Goal: Information Seeking & Learning: Learn about a topic

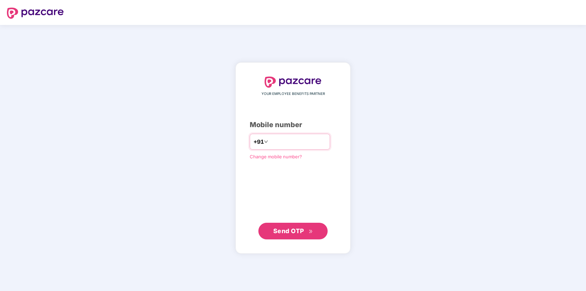
click at [298, 140] on input "number" at bounding box center [298, 141] width 57 height 11
click at [299, 139] on input "number" at bounding box center [298, 141] width 57 height 11
type input "**********"
click at [295, 243] on div "**********" at bounding box center [293, 157] width 115 height 191
click at [293, 235] on span "Send OTP" at bounding box center [293, 231] width 40 height 10
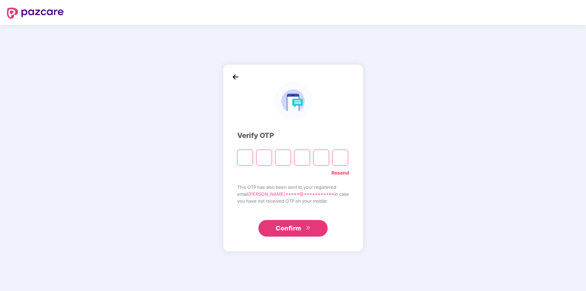
type input "*"
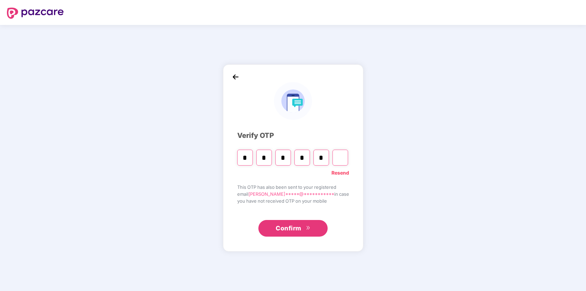
type input "*"
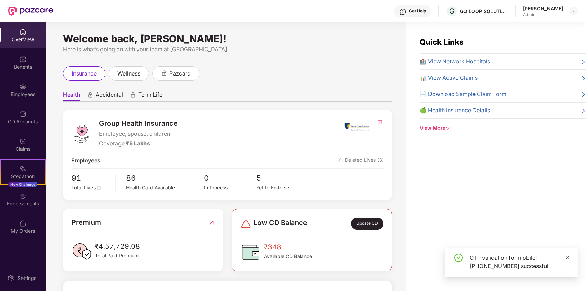
click at [567, 256] on icon "close" at bounding box center [568, 257] width 4 height 4
click at [304, 256] on span "Available CD Balance" at bounding box center [288, 257] width 48 height 8
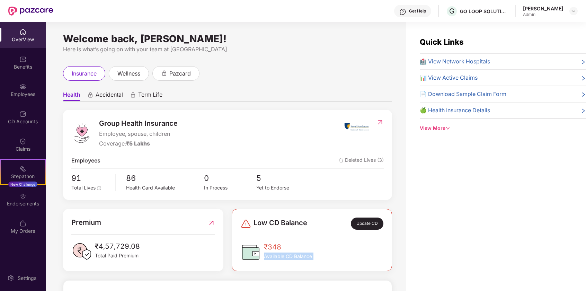
click at [304, 256] on span "Available CD Balance" at bounding box center [288, 257] width 48 height 8
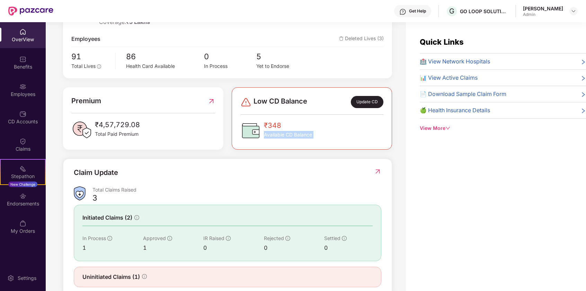
scroll to position [138, 0]
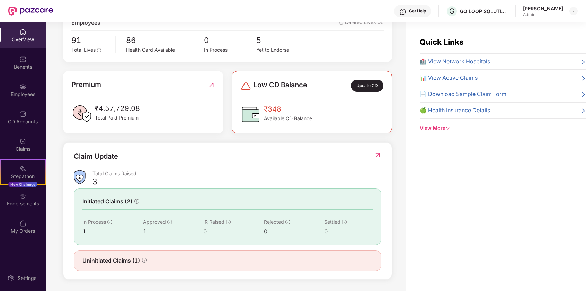
click at [106, 262] on span "Uninitiated Claims (1)" at bounding box center [111, 260] width 58 height 9
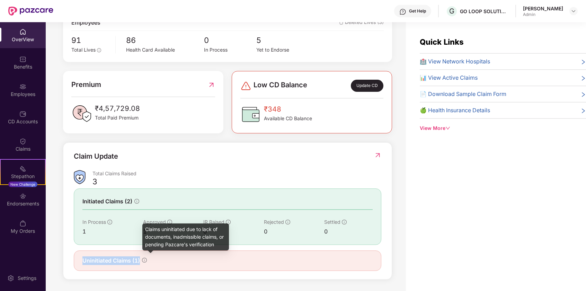
click at [146, 259] on icon "info-circle" at bounding box center [144, 260] width 5 height 5
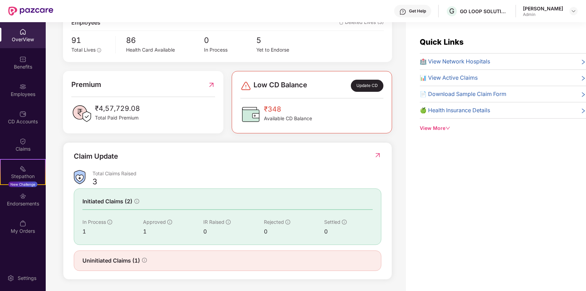
click at [184, 262] on div "Uninitiated Claims (1)" at bounding box center [227, 260] width 290 height 9
click at [19, 151] on div "Claims" at bounding box center [23, 149] width 46 height 7
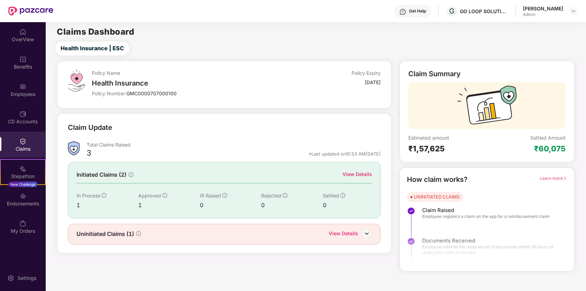
click at [358, 174] on div "View Details" at bounding box center [357, 174] width 29 height 8
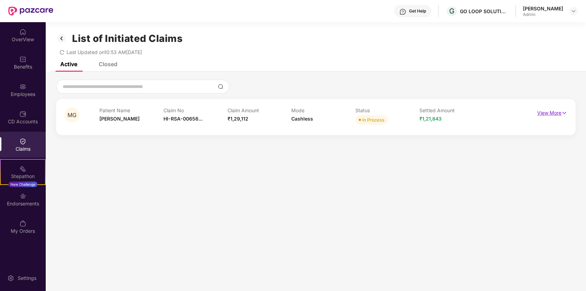
click at [552, 113] on p "View More" at bounding box center [552, 111] width 30 height 9
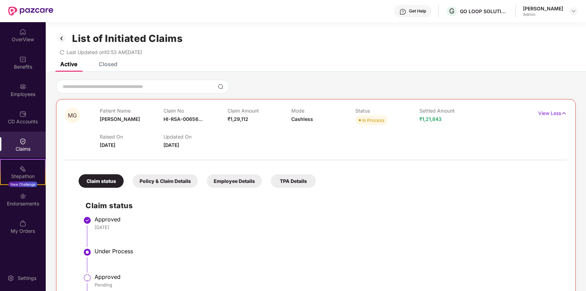
click at [107, 66] on div "Closed" at bounding box center [108, 64] width 19 height 7
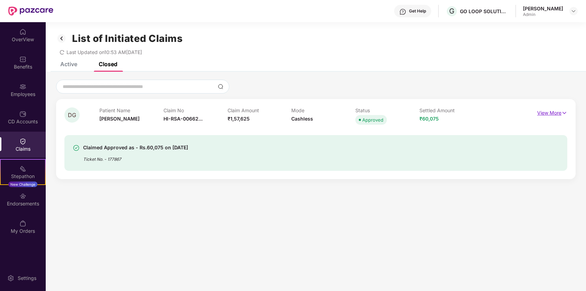
click at [555, 113] on p "View More" at bounding box center [552, 111] width 30 height 9
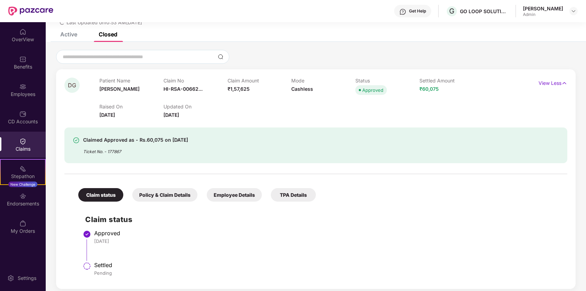
scroll to position [35, 0]
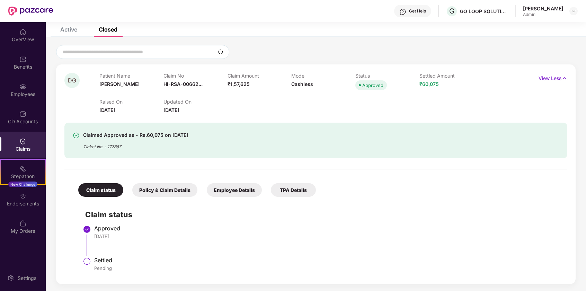
click at [170, 188] on div "Policy & Claim Details" at bounding box center [164, 190] width 65 height 14
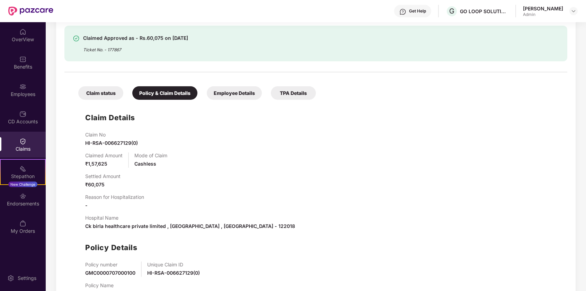
scroll to position [131, 0]
click at [225, 95] on div "Employee Details" at bounding box center [234, 94] width 55 height 14
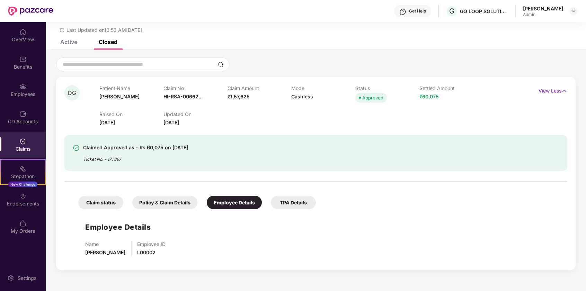
click at [286, 205] on div "TPA Details" at bounding box center [293, 203] width 45 height 14
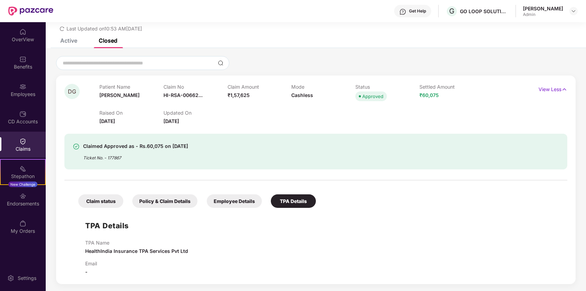
click at [227, 200] on div "Employee Details" at bounding box center [234, 201] width 55 height 14
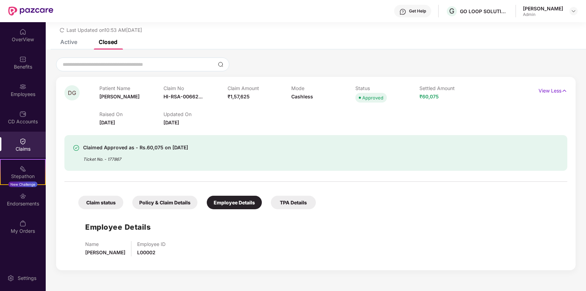
click at [180, 207] on div "Policy & Claim Details" at bounding box center [164, 203] width 65 height 14
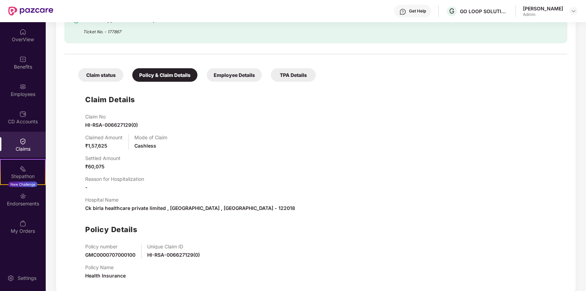
scroll to position [151, 0]
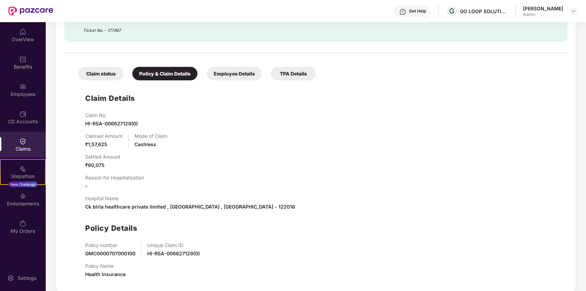
click at [102, 75] on div "Claim status" at bounding box center [100, 74] width 45 height 14
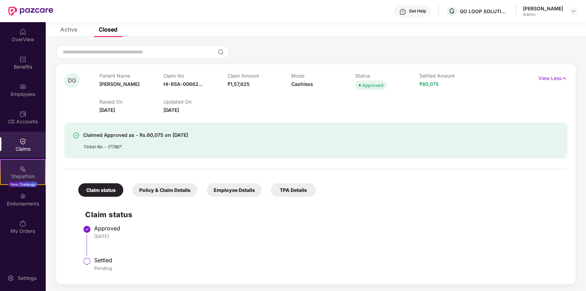
click at [20, 172] on img at bounding box center [22, 168] width 7 height 7
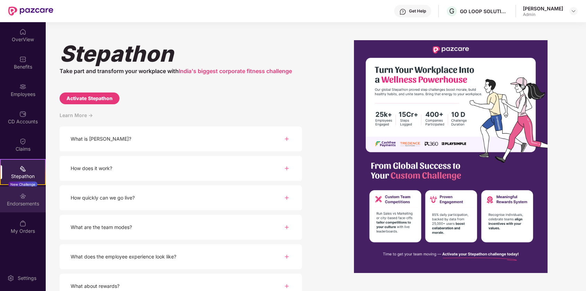
click at [10, 208] on div "Endorsements" at bounding box center [23, 199] width 46 height 26
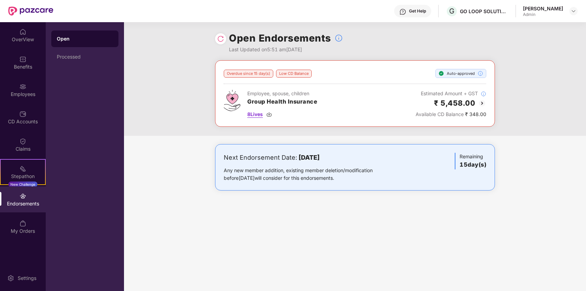
click at [260, 114] on span "8 Lives" at bounding box center [255, 115] width 16 height 8
click at [28, 93] on div "Employees" at bounding box center [23, 94] width 46 height 7
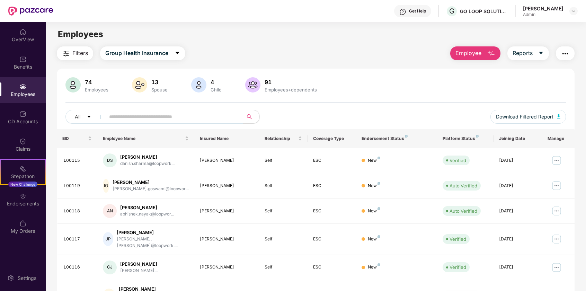
click at [130, 113] on input "text" at bounding box center [171, 117] width 124 height 10
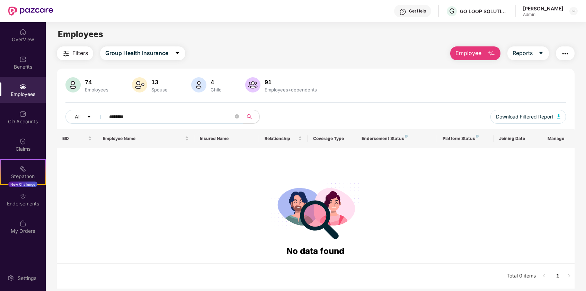
click at [140, 122] on input "********" at bounding box center [171, 117] width 124 height 10
type input "****"
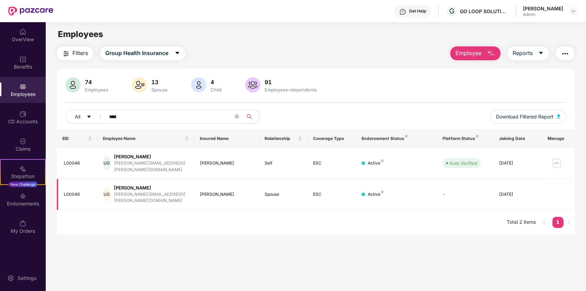
click at [525, 191] on div "[DATE]" at bounding box center [517, 194] width 37 height 7
click at [129, 185] on div "[PERSON_NAME]" at bounding box center [151, 188] width 75 height 7
click at [102, 189] on td "UG [PERSON_NAME] [PERSON_NAME][EMAIL_ADDRESS][PERSON_NAME][DOMAIN_NAME]" at bounding box center [145, 194] width 97 height 31
click at [110, 156] on div "UG" at bounding box center [106, 163] width 7 height 14
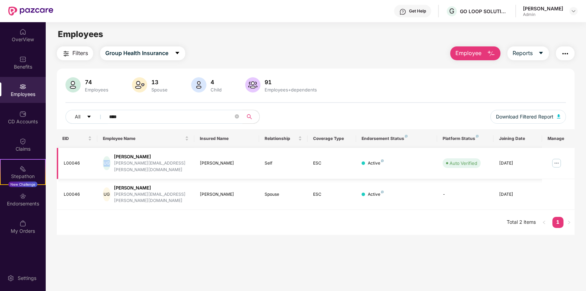
click at [110, 156] on div "UG" at bounding box center [106, 163] width 7 height 14
click at [26, 64] on div "Benefits" at bounding box center [23, 66] width 46 height 7
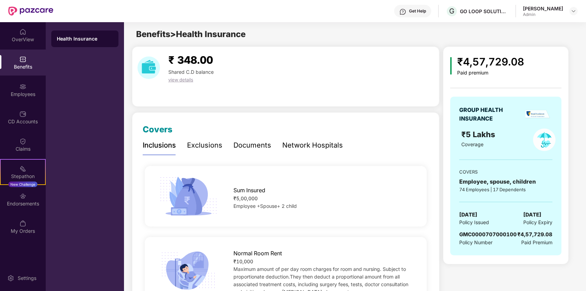
click at [198, 150] on div "Exclusions" at bounding box center [204, 145] width 35 height 11
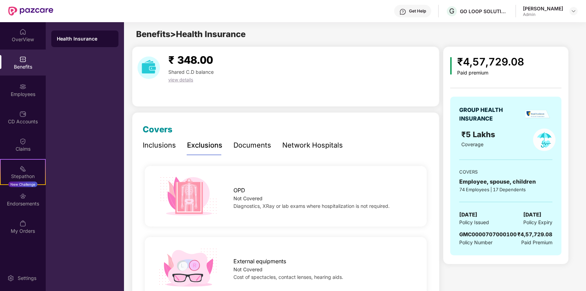
click at [244, 146] on div "Documents" at bounding box center [253, 145] width 38 height 11
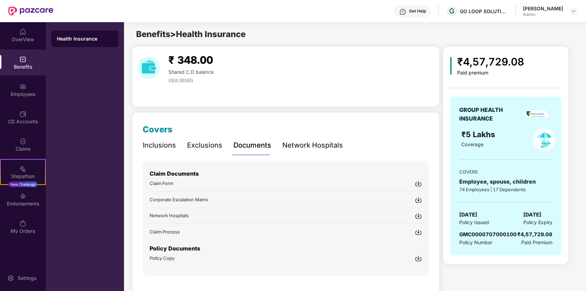
click at [298, 148] on div "Network Hospitals" at bounding box center [312, 145] width 61 height 11
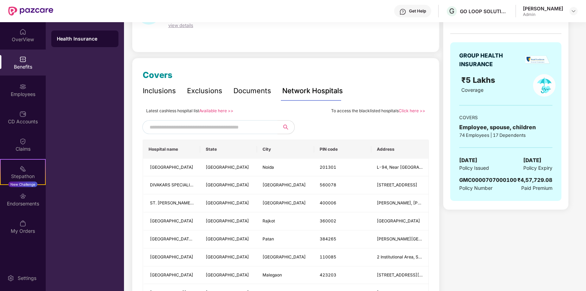
scroll to position [56, 0]
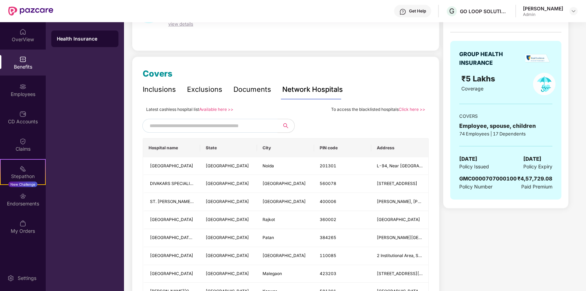
click at [242, 128] on input "text" at bounding box center [209, 126] width 119 height 10
type input "******"
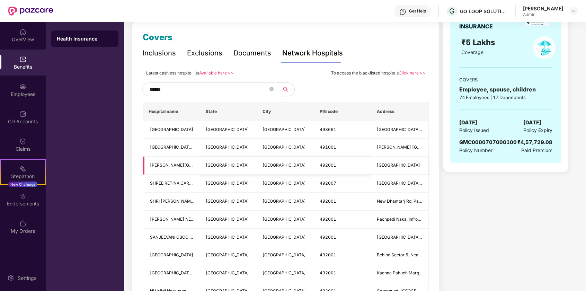
scroll to position [0, 0]
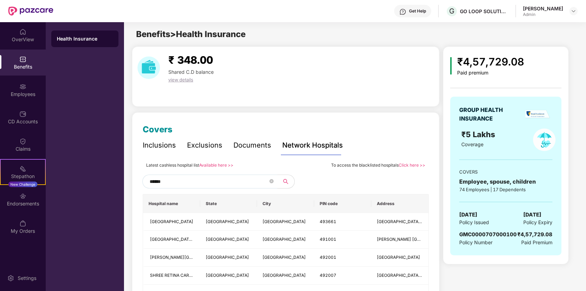
click at [167, 144] on div "Inclusions" at bounding box center [159, 145] width 33 height 11
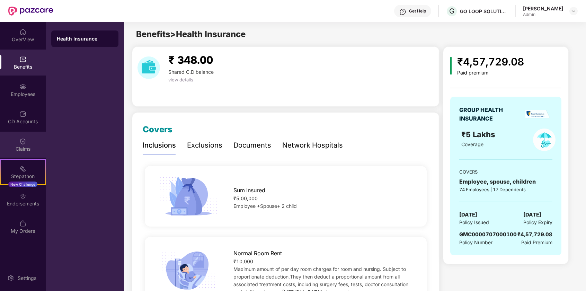
click at [32, 133] on div "Claims" at bounding box center [23, 145] width 46 height 26
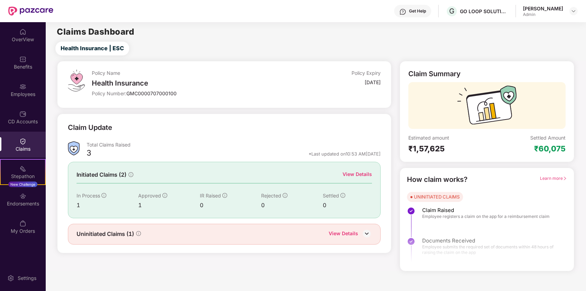
click at [31, 97] on div "Employees" at bounding box center [23, 94] width 46 height 7
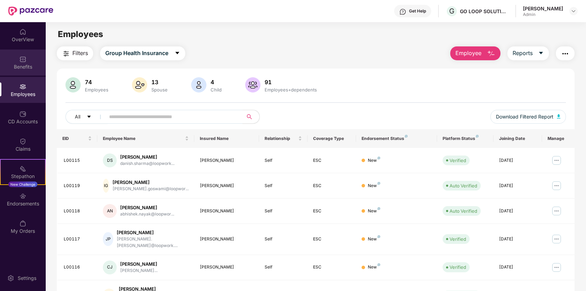
click at [30, 61] on div "Benefits" at bounding box center [23, 63] width 46 height 26
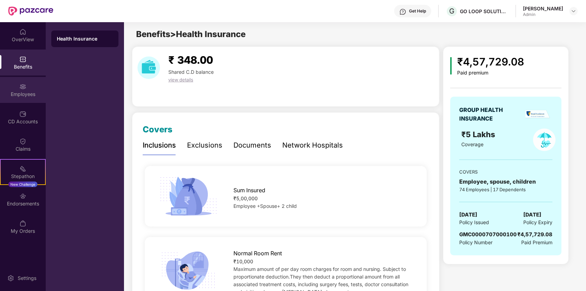
click at [26, 85] on img at bounding box center [22, 86] width 7 height 7
